Goal: Information Seeking & Learning: Learn about a topic

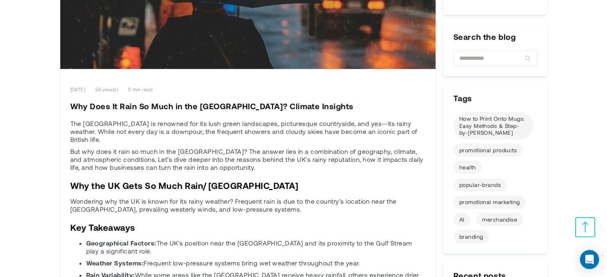
scroll to position [279, 0]
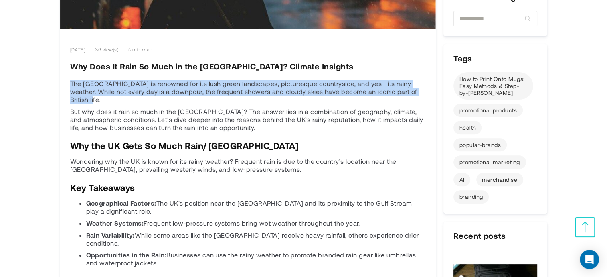
copy p "The [GEOGRAPHIC_DATA] is renowned for its lush green landscapes, picturesque co…"
drag, startPoint x: 70, startPoint y: 65, endPoint x: 429, endPoint y: 75, distance: 359.4
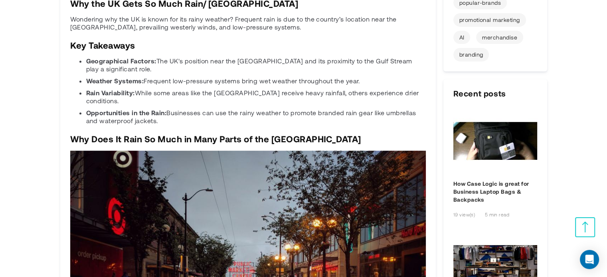
scroll to position [359, 0]
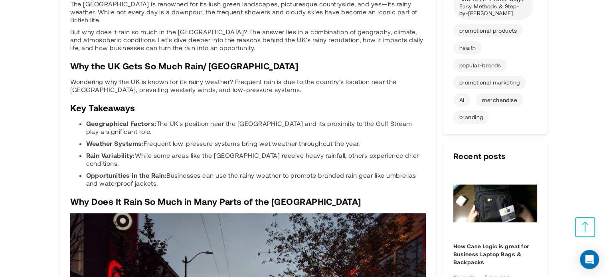
copy div "Key Takeaways Geographical Factors: The UK's position near the Atlantic Ocean a…"
drag, startPoint x: 70, startPoint y: 81, endPoint x: 196, endPoint y: 160, distance: 148.7
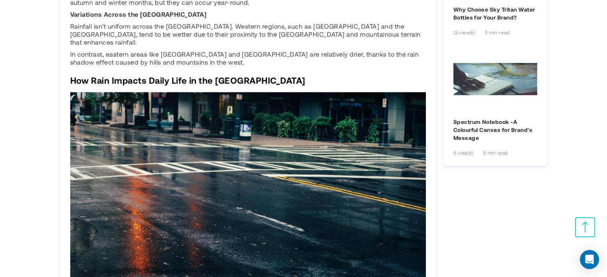
scroll to position [798, 0]
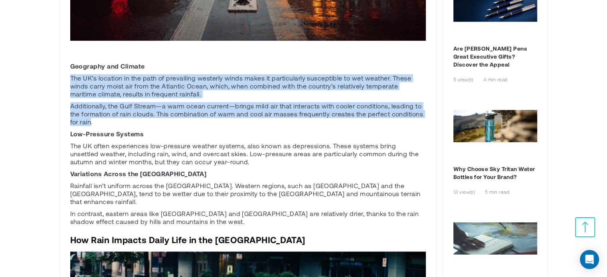
copy div "The UK’s location in the path of prevailing westerly winds makes it particularl…"
drag, startPoint x: 91, startPoint y: 94, endPoint x: 36, endPoint y: 45, distance: 74.0
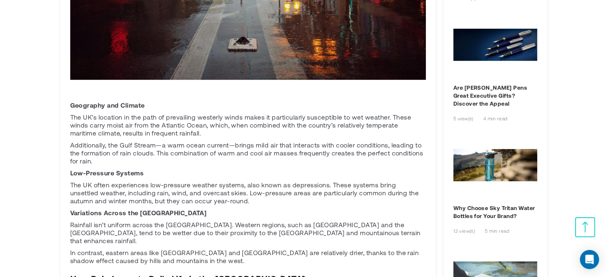
scroll to position [758, 0]
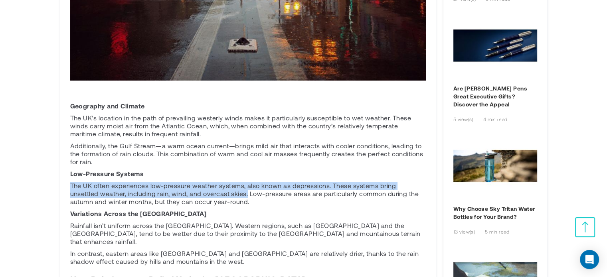
copy p "The UK often experiences low-pressure weather systems, also known as depression…"
drag, startPoint x: 216, startPoint y: 169, endPoint x: 60, endPoint y: 160, distance: 156.6
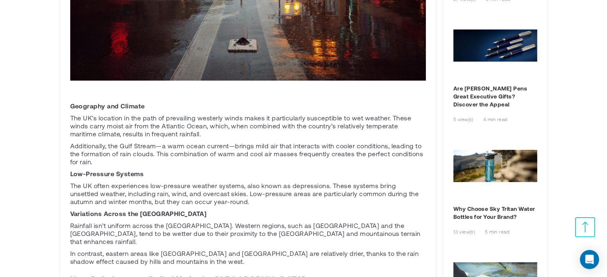
click at [217, 210] on p "Variations Across the [GEOGRAPHIC_DATA]" at bounding box center [247, 214] width 355 height 8
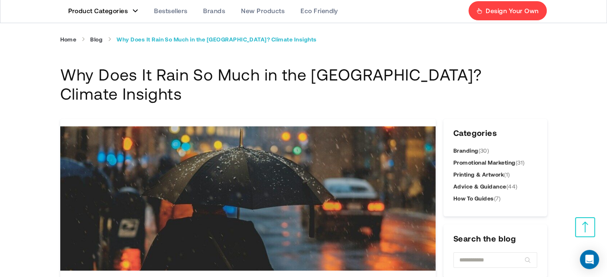
scroll to position [0, 0]
